Goal: Navigation & Orientation: Find specific page/section

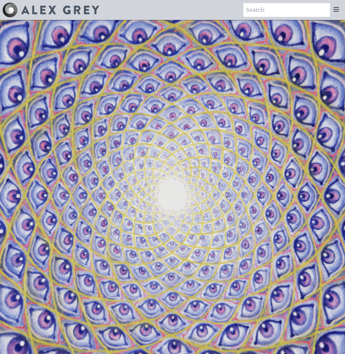
click at [334, 10] on icon at bounding box center [335, 9] width 7 height 7
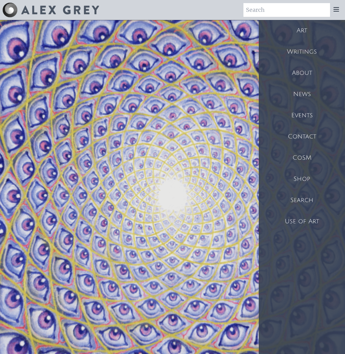
click at [306, 176] on div "Shop" at bounding box center [301, 179] width 86 height 21
click at [290, 25] on div "Art" at bounding box center [301, 30] width 86 height 21
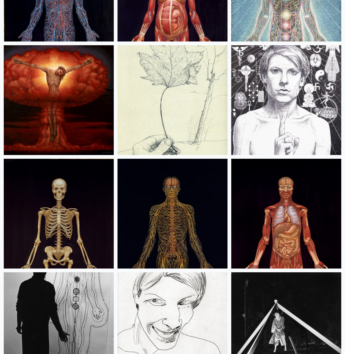
scroll to position [11734, 0]
